Goal: Communication & Community: Participate in discussion

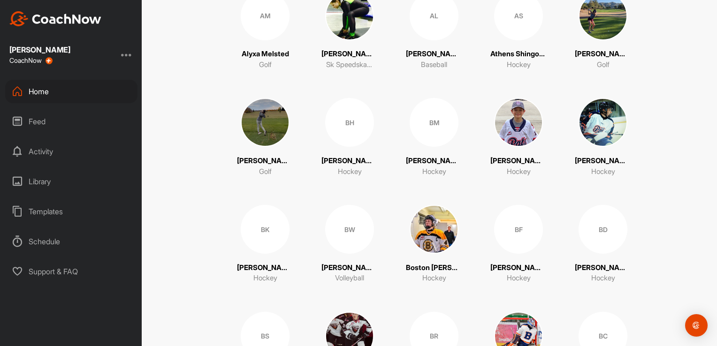
scroll to position [422, 0]
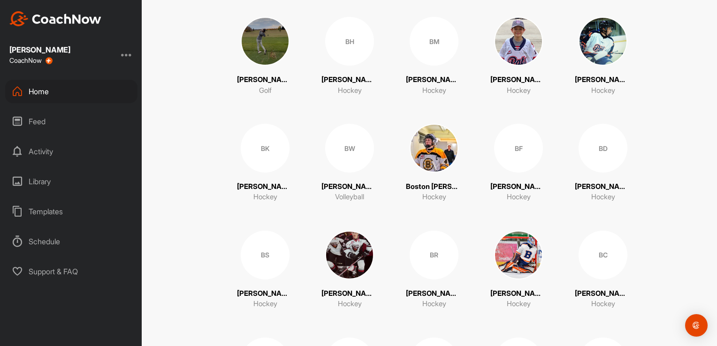
click at [264, 262] on div "BS" at bounding box center [265, 255] width 49 height 49
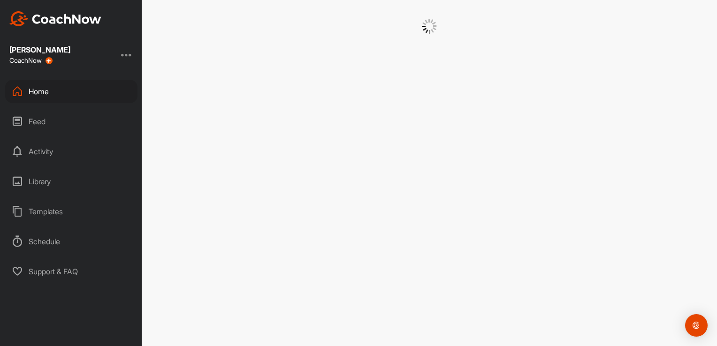
click at [264, 262] on div at bounding box center [429, 173] width 575 height 346
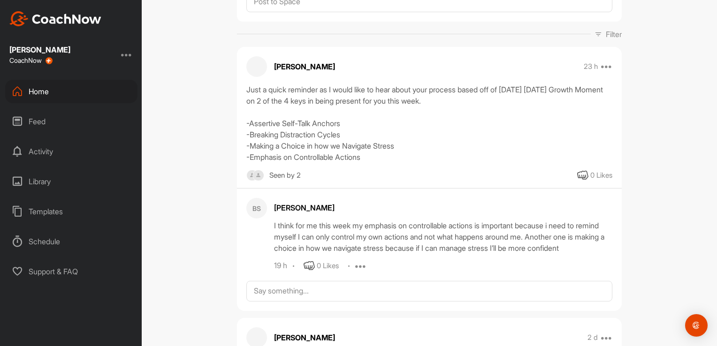
scroll to position [141, 0]
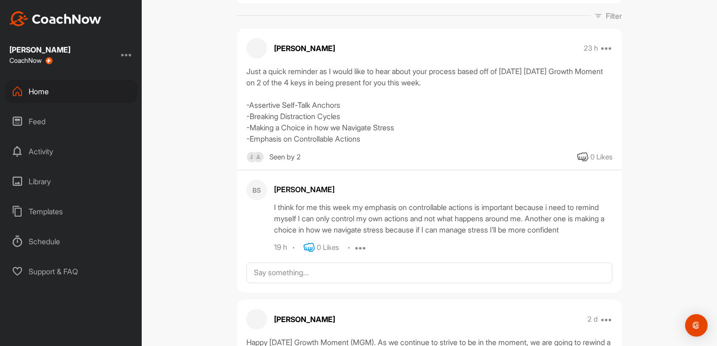
click at [303, 243] on icon at bounding box center [308, 247] width 11 height 11
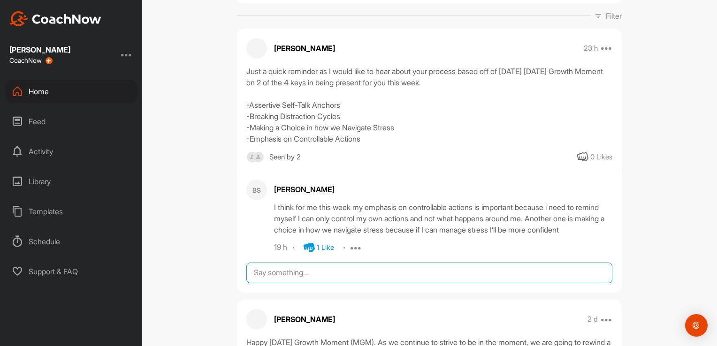
click at [285, 271] on textarea at bounding box center [429, 273] width 366 height 21
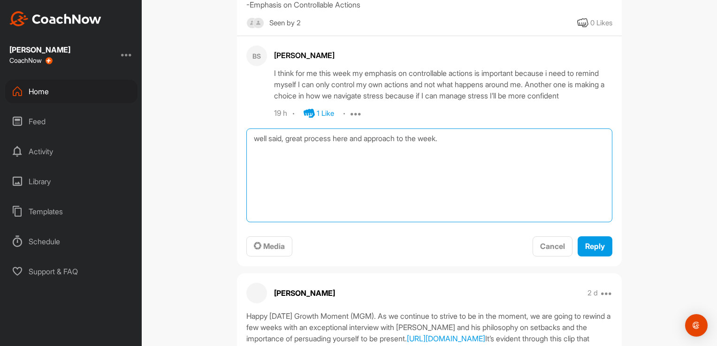
scroll to position [281, 0]
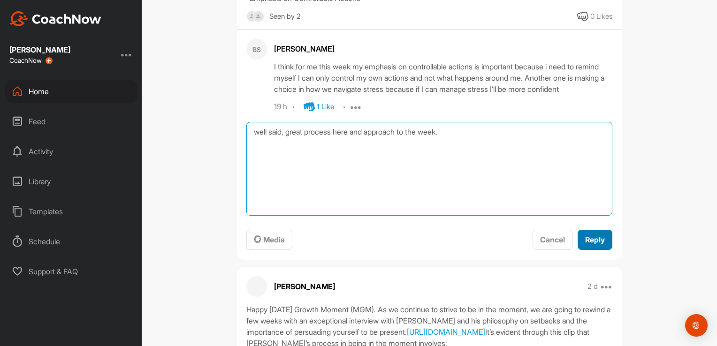
type textarea "well said, great process here and approach to the week."
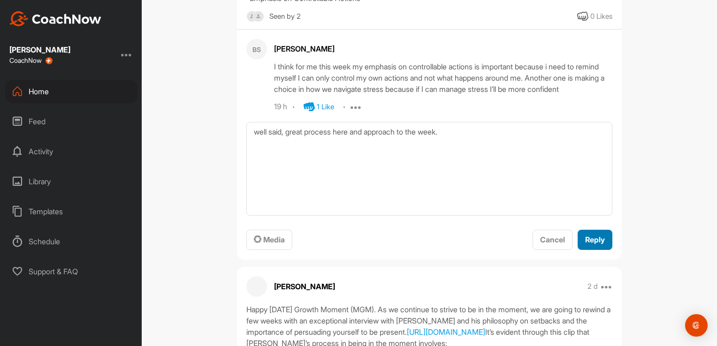
click at [585, 237] on span "Reply" at bounding box center [595, 239] width 20 height 9
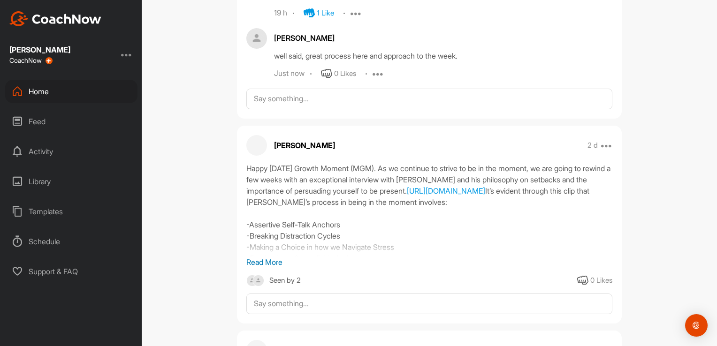
scroll to position [141, 0]
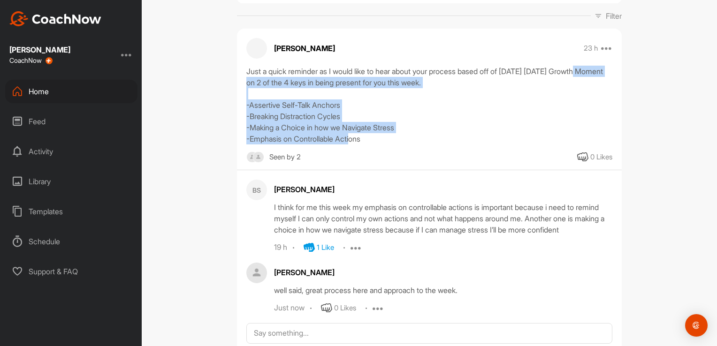
drag, startPoint x: 332, startPoint y: 139, endPoint x: 247, endPoint y: 81, distance: 102.9
click at [247, 81] on div "Just a quick reminder as I would like to hear about your process based off of […" at bounding box center [429, 105] width 366 height 79
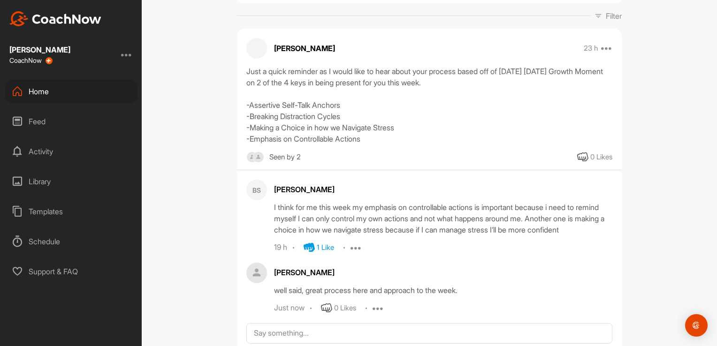
click at [376, 143] on div "Just a quick reminder as I would like to hear about your process based off of […" at bounding box center [429, 105] width 366 height 79
drag, startPoint x: 376, startPoint y: 143, endPoint x: 311, endPoint y: 83, distance: 88.3
click at [311, 83] on div "Just a quick reminder as I would like to hear about your process based off of […" at bounding box center [429, 105] width 366 height 79
drag, startPoint x: 311, startPoint y: 83, endPoint x: 306, endPoint y: 117, distance: 34.2
copy div "2 of the 4 keys in being present for you this week. -Assertive Self-Talk Anchor…"
